Goal: Information Seeking & Learning: Learn about a topic

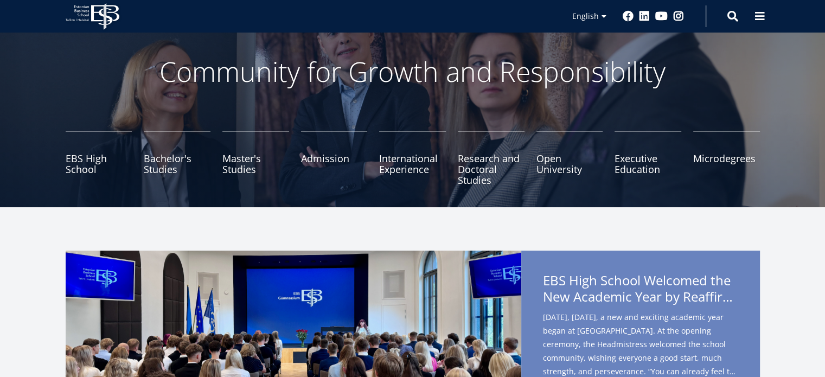
scroll to position [54, 0]
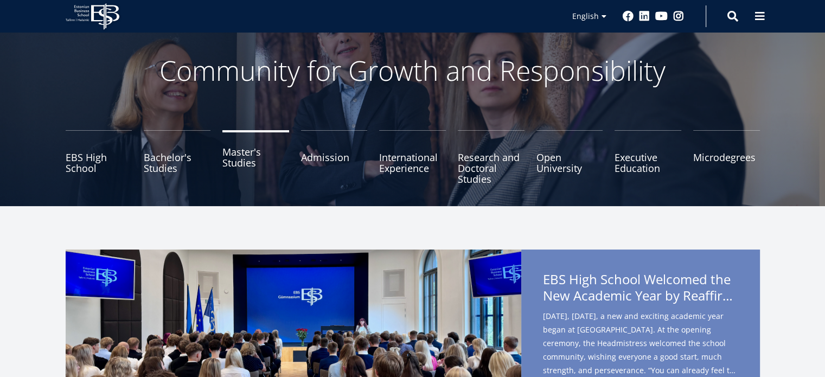
click at [230, 158] on link "Master's Studies" at bounding box center [256, 157] width 67 height 54
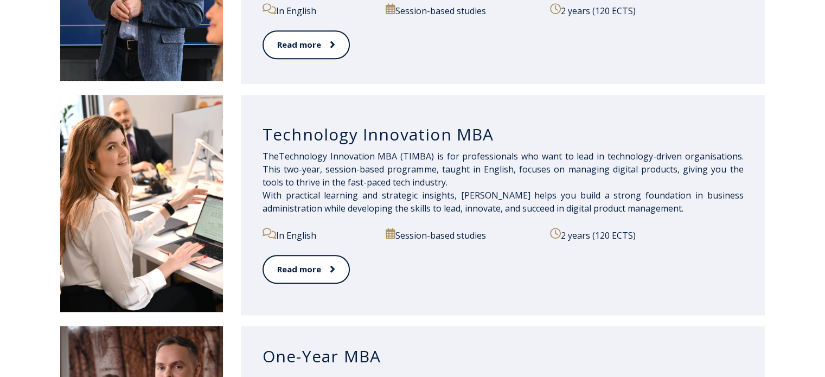
scroll to position [757, 0]
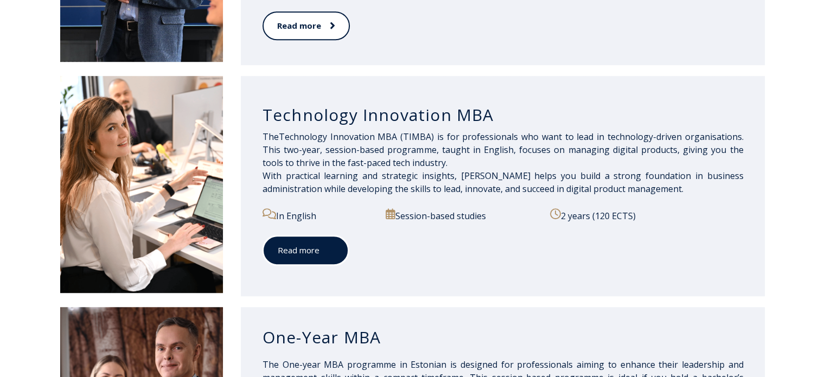
click at [308, 240] on link "Read more" at bounding box center [306, 251] width 86 height 30
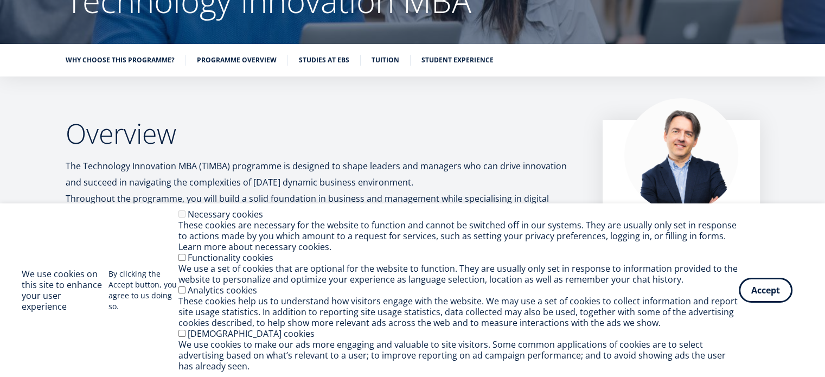
scroll to position [130, 0]
click at [768, 302] on div "Accept Withdraw consent" at bounding box center [771, 290] width 65 height 25
click at [763, 298] on button "Accept" at bounding box center [766, 288] width 54 height 25
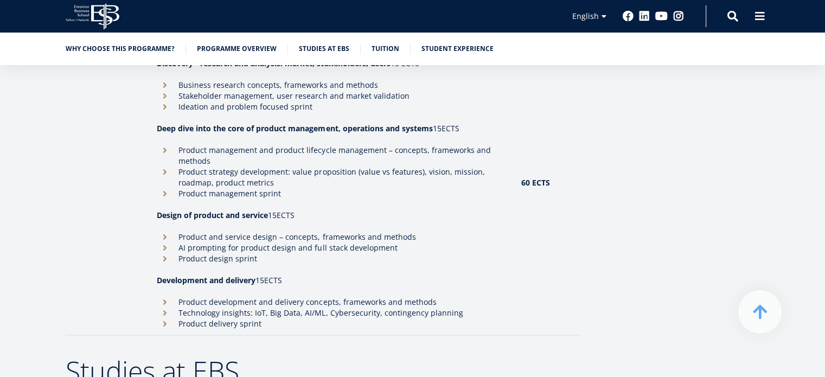
scroll to position [1270, 0]
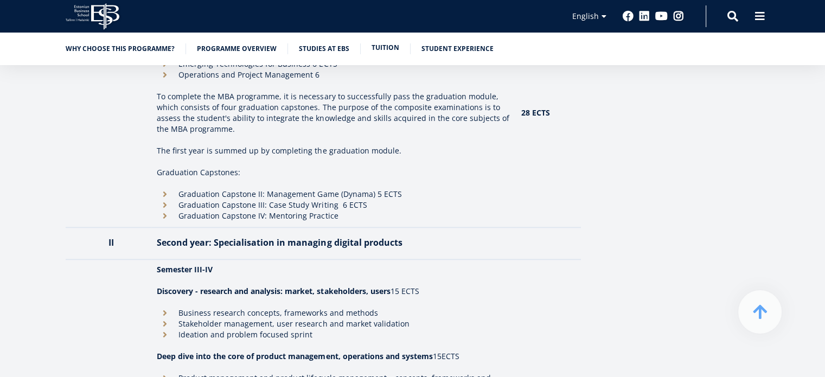
click at [377, 43] on link "Tuition" at bounding box center [386, 47] width 28 height 11
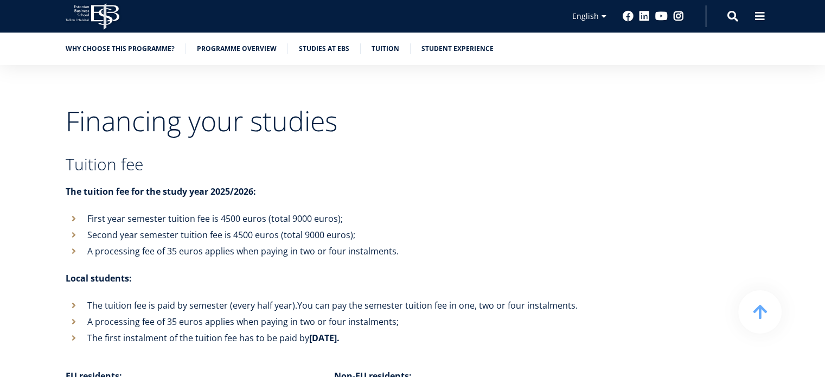
scroll to position [3604, 0]
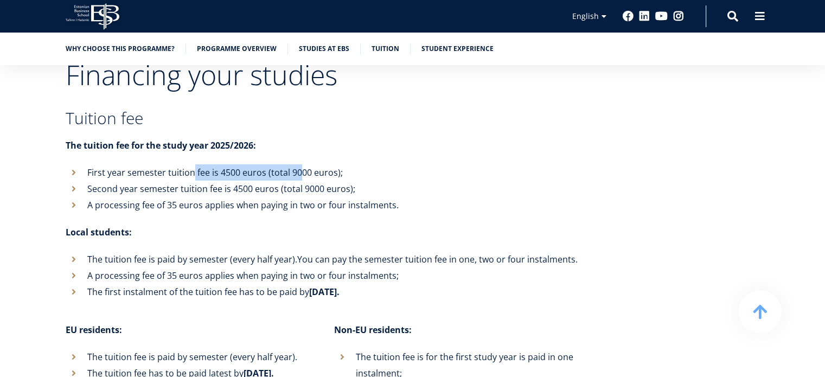
drag, startPoint x: 200, startPoint y: 131, endPoint x: 300, endPoint y: 132, distance: 99.9
click at [300, 164] on li "First year semester tuition fee is 4500 euros (total 9000 euros);" at bounding box center [324, 172] width 516 height 16
click at [200, 181] on li "Second year semester tuition fee is 4500 euros (total 9000 euros);" at bounding box center [324, 189] width 516 height 16
drag, startPoint x: 182, startPoint y: 151, endPoint x: 206, endPoint y: 155, distance: 24.1
click at [206, 181] on li "Second year semester tuition fee is 4500 euros (total 9000 euros);" at bounding box center [324, 189] width 516 height 16
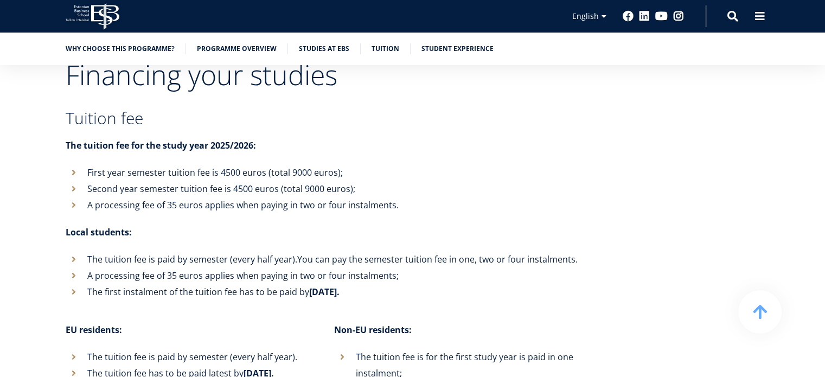
drag, startPoint x: 163, startPoint y: 225, endPoint x: 154, endPoint y: 227, distance: 8.8
click at [180, 251] on li "The tuition fee is paid by semester (every half year). You can pay the semester…" at bounding box center [324, 259] width 516 height 16
click at [136, 251] on li "The tuition fee is paid by semester (every half year). You can pay the semester…" at bounding box center [324, 259] width 516 height 16
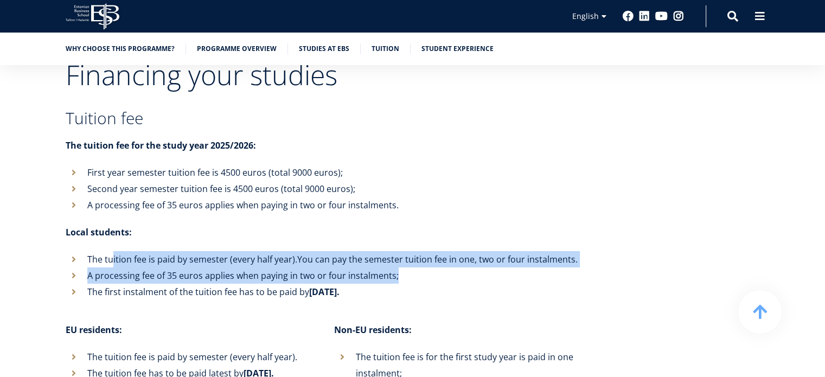
drag, startPoint x: 111, startPoint y: 223, endPoint x: 554, endPoint y: 246, distance: 443.5
click at [554, 251] on ul "The tuition fee is paid by semester (every half year). You can pay the semester…" at bounding box center [324, 275] width 516 height 49
click at [553, 268] on li "A processing fee of 35 euros applies when paying in two or four instalments;" at bounding box center [324, 276] width 516 height 16
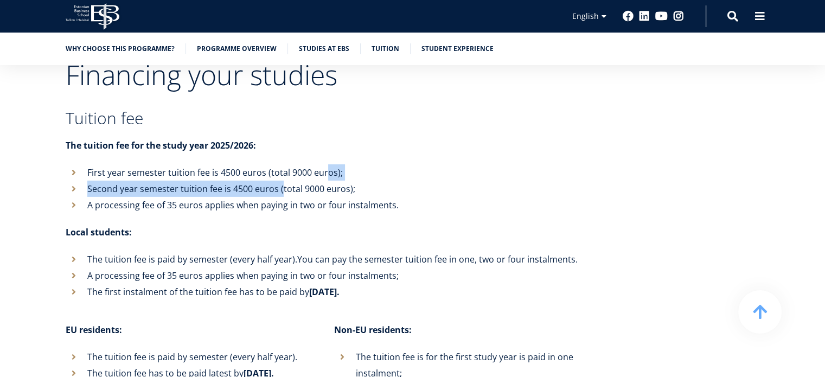
click at [327, 164] on ul "First year semester tuition fee is 4500 euros (total 9000 euros); Second year s…" at bounding box center [324, 188] width 516 height 49
click at [301, 181] on li "Second year semester tuition fee is 4500 euros (total 9000 euros);" at bounding box center [324, 189] width 516 height 16
drag, startPoint x: 297, startPoint y: 155, endPoint x: 269, endPoint y: 158, distance: 28.4
click at [269, 181] on li "Second year semester tuition fee is 4500 euros (total 9000 euros);" at bounding box center [324, 189] width 516 height 16
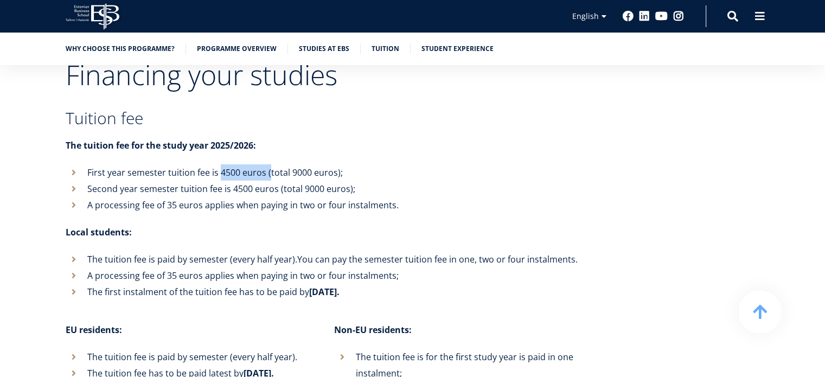
drag, startPoint x: 269, startPoint y: 142, endPoint x: 220, endPoint y: 138, distance: 49.0
click at [220, 164] on li "First year semester tuition fee is 4500 euros (total 9000 euros);" at bounding box center [324, 172] width 516 height 16
click at [265, 164] on li "First year semester tuition fee is 4500 euros (total 9000 euros);" at bounding box center [324, 172] width 516 height 16
drag, startPoint x: 271, startPoint y: 163, endPoint x: 262, endPoint y: 164, distance: 9.4
click at [262, 197] on li "A processing fee of 35 euros applies when paying in two or four instalments." at bounding box center [324, 205] width 516 height 16
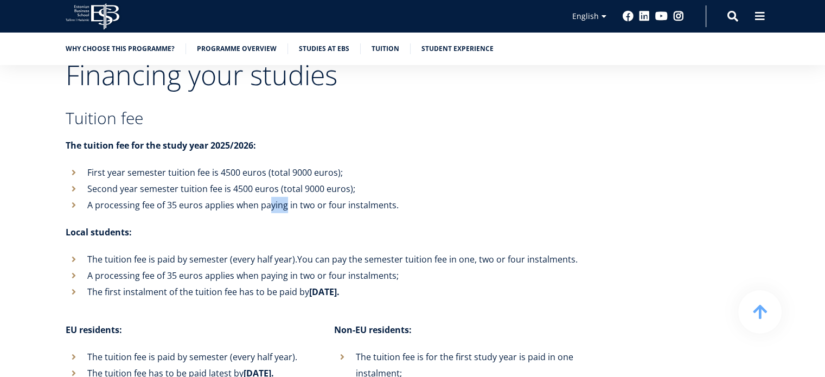
drag, startPoint x: 284, startPoint y: 170, endPoint x: 271, endPoint y: 175, distance: 13.9
click at [271, 197] on li "A processing fee of 35 euros applies when paying in two or four instalments." at bounding box center [324, 205] width 516 height 16
drag, startPoint x: 227, startPoint y: 154, endPoint x: 276, endPoint y: 159, distance: 48.5
click at [276, 181] on li "Second year semester tuition fee is 4500 euros (total 9000 euros);" at bounding box center [324, 189] width 516 height 16
click at [213, 181] on li "Second year semester tuition fee is 4500 euros (total 9000 euros);" at bounding box center [324, 189] width 516 height 16
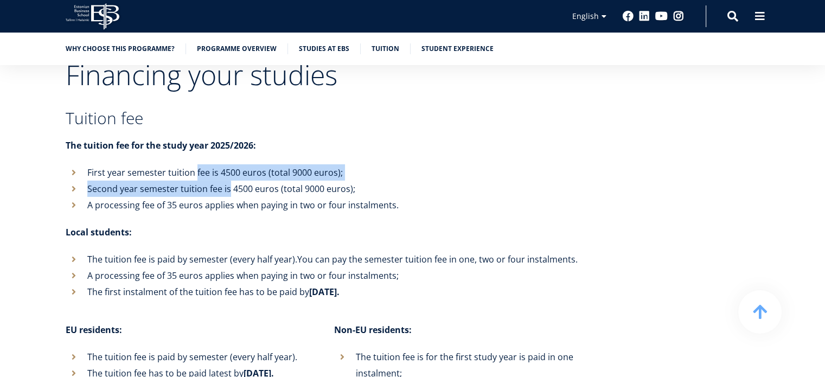
drag, startPoint x: 194, startPoint y: 145, endPoint x: 228, endPoint y: 147, distance: 34.2
click at [228, 164] on ul "First year semester tuition fee is 4500 euros (total 9000 euros); Second year s…" at bounding box center [324, 188] width 516 height 49
click at [212, 181] on li "Second year semester tuition fee is 4500 euros (total 9000 euros);" at bounding box center [324, 189] width 516 height 16
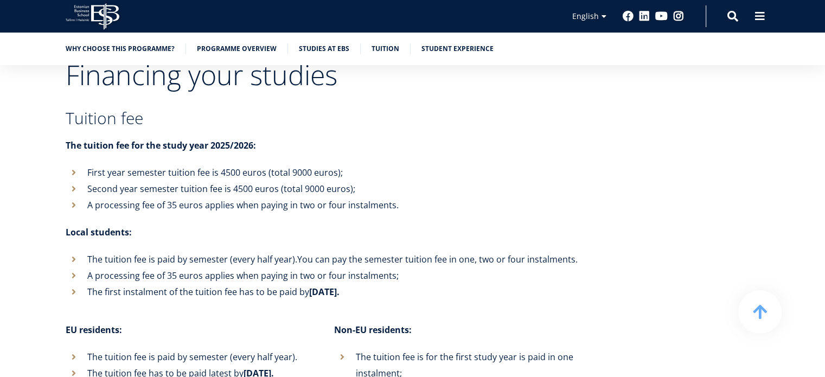
click at [230, 181] on li "Second year semester tuition fee is 4500 euros (total 9000 euros);" at bounding box center [324, 189] width 516 height 16
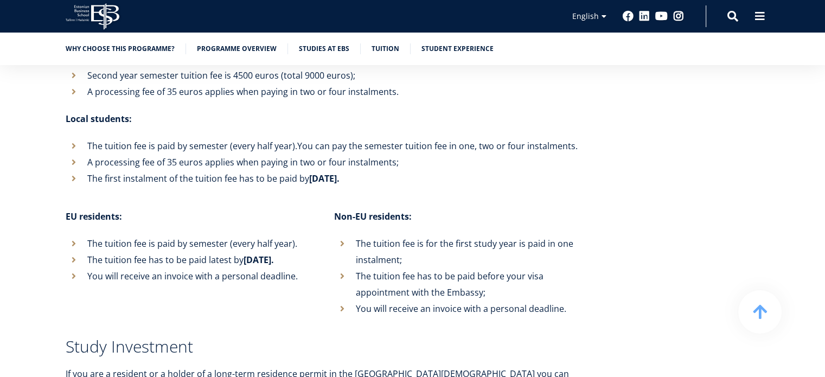
scroll to position [3550, 0]
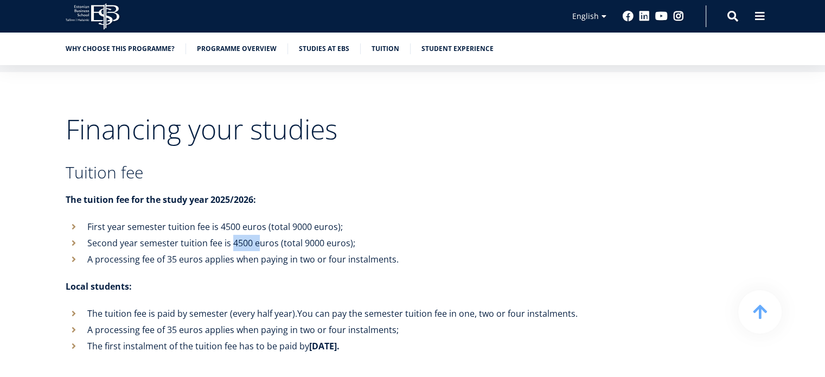
drag, startPoint x: 232, startPoint y: 213, endPoint x: 260, endPoint y: 208, distance: 28.6
click at [260, 235] on li "Second year semester tuition fee is 4500 euros (total 9000 euros);" at bounding box center [324, 243] width 516 height 16
drag, startPoint x: 297, startPoint y: 212, endPoint x: 290, endPoint y: 211, distance: 7.7
click at [290, 235] on li "Second year semester tuition fee is 4500 euros (total 9000 euros);" at bounding box center [324, 243] width 516 height 16
drag, startPoint x: 295, startPoint y: 189, endPoint x: 277, endPoint y: 194, distance: 18.4
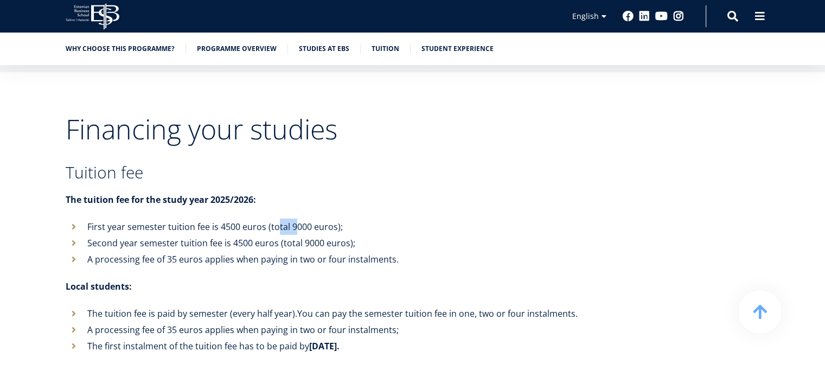
click at [277, 219] on li "First year semester tuition fee is 4500 euros (total 9000 euros);" at bounding box center [324, 227] width 516 height 16
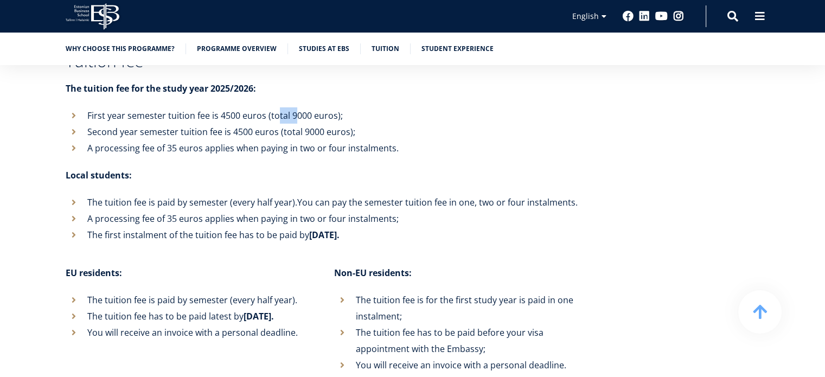
scroll to position [3604, 0]
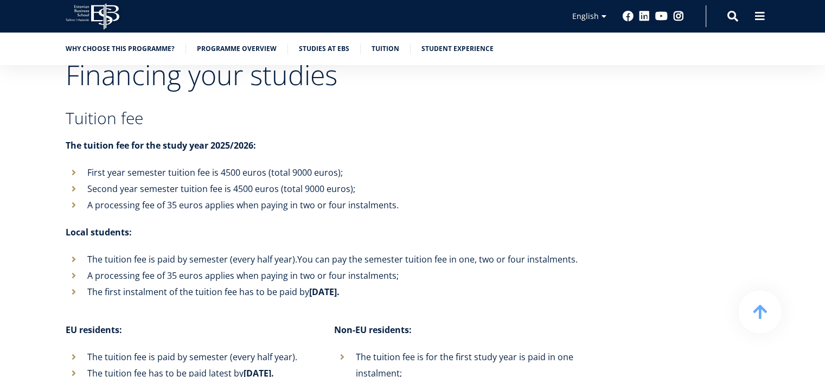
click at [282, 197] on li "A processing fee of 35 euros applies when paying in two or four instalments." at bounding box center [324, 205] width 516 height 16
drag, startPoint x: 257, startPoint y: 155, endPoint x: 237, endPoint y: 155, distance: 20.1
click at [237, 181] on li "Second year semester tuition fee is 4500 euros (total 9000 euros);" at bounding box center [324, 189] width 516 height 16
click at [216, 181] on li "Second year semester tuition fee is 4500 euros (total 9000 euros);" at bounding box center [324, 189] width 516 height 16
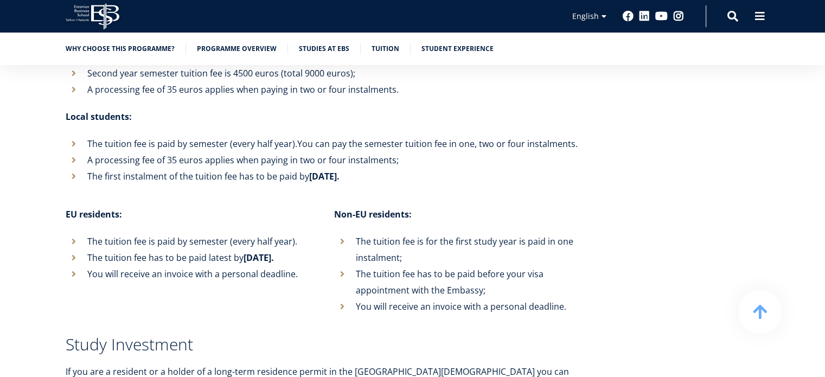
scroll to position [3713, 0]
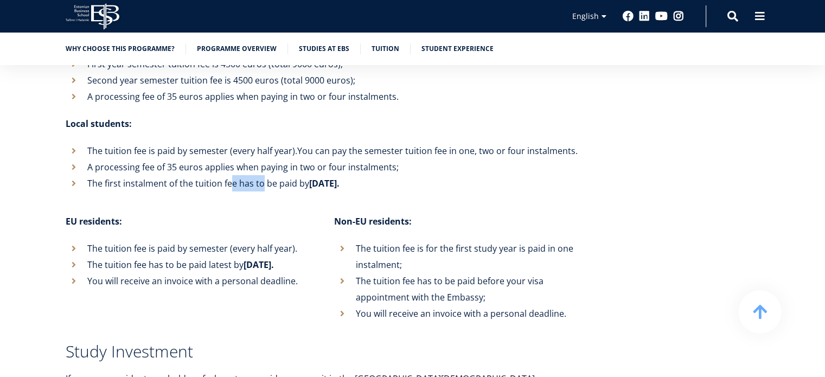
drag, startPoint x: 232, startPoint y: 146, endPoint x: 261, endPoint y: 149, distance: 28.9
click at [261, 175] on li "The first instalment of the tuition fee has to be paid by January 11th." at bounding box center [324, 183] width 516 height 16
click at [219, 175] on li "The first instalment of the tuition fee has to be paid by January 11th." at bounding box center [324, 183] width 516 height 16
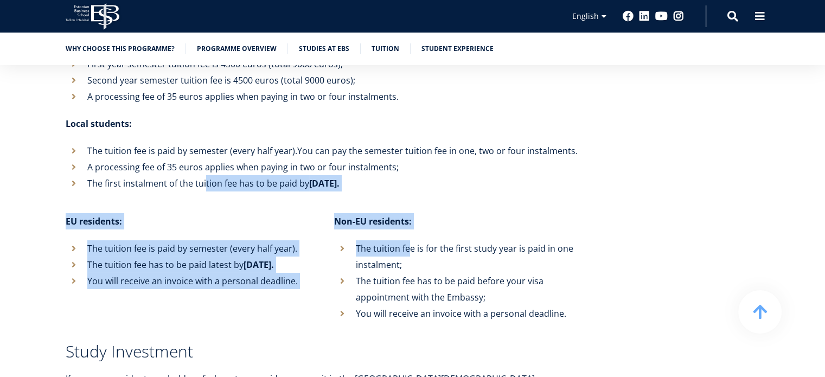
drag, startPoint x: 205, startPoint y: 149, endPoint x: 411, endPoint y: 195, distance: 211.7
click at [411, 195] on div "Financing your studies Tuition fee The tuition fee for the study year 2025/2026…" at bounding box center [324, 338] width 516 height 771
click at [423, 176] on div "Financing your studies Tuition fee The tuition fee for the study year 2025/2026…" at bounding box center [324, 338] width 516 height 771
click at [423, 167] on div "Financing your studies Tuition fee The tuition fee for the study year 2025/2026…" at bounding box center [324, 338] width 516 height 771
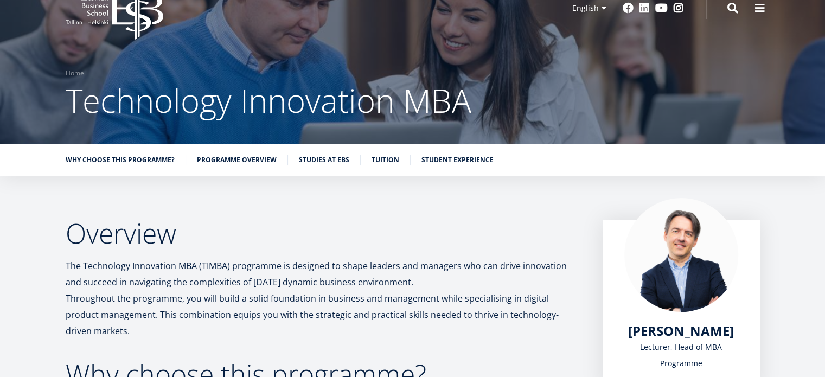
scroll to position [0, 0]
